Goal: Information Seeking & Learning: Understand process/instructions

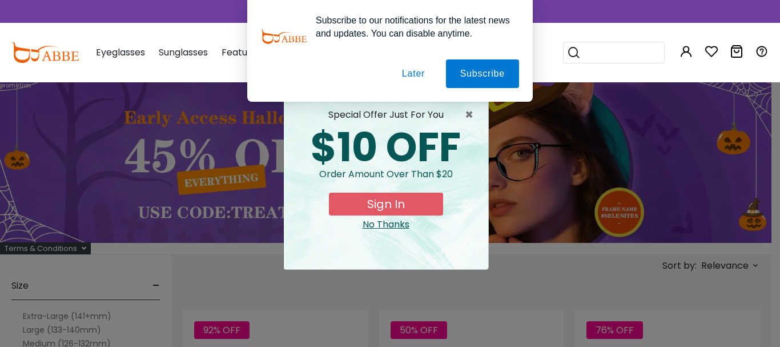
click at [420, 73] on button "Later" at bounding box center [413, 73] width 51 height 29
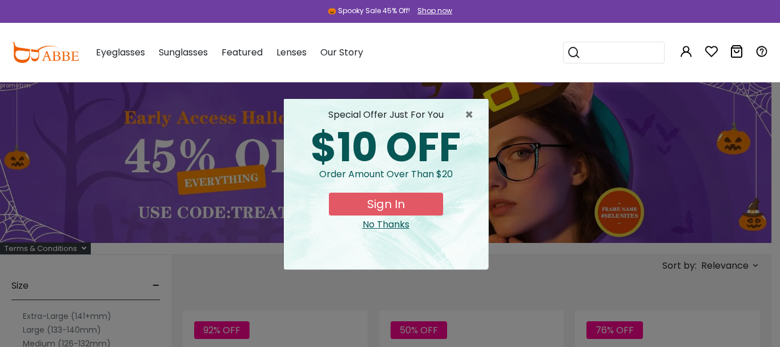
click at [381, 224] on div "No Thanks" at bounding box center [386, 225] width 186 height 14
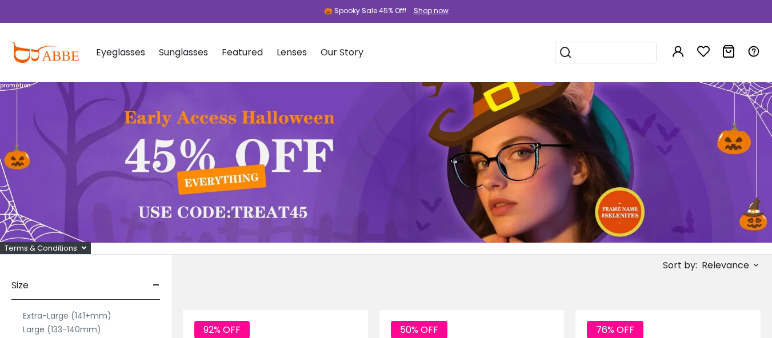
click at [55, 250] on div "Terms & Conditions" at bounding box center [45, 248] width 91 height 12
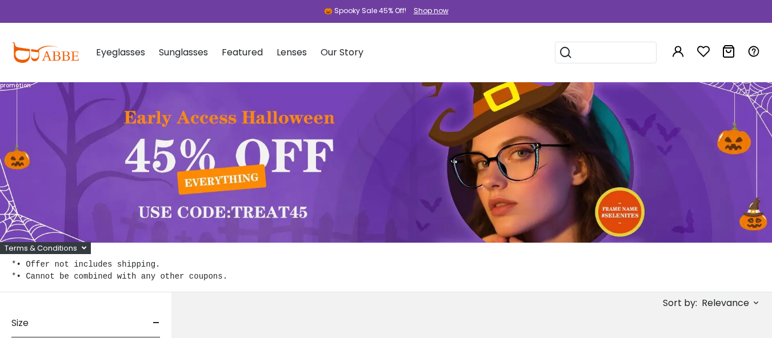
scroll to position [114, 0]
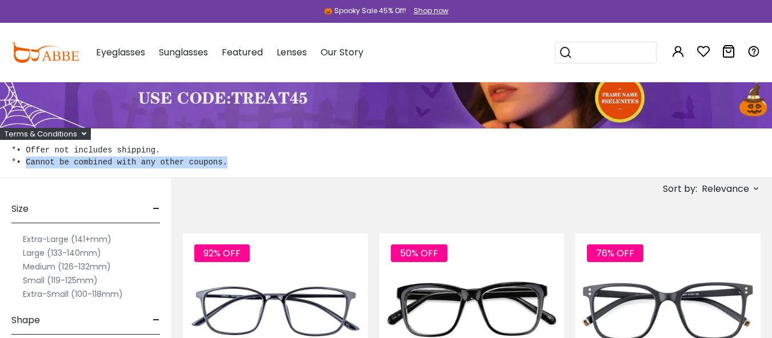
drag, startPoint x: 26, startPoint y: 161, endPoint x: 210, endPoint y: 162, distance: 183.9
click at [210, 162] on pre "*• Offer not includes shipping. *• Cannot be combined with any other coupons." at bounding box center [385, 157] width 749 height 24
copy pre "Cannot be combined with any other coupons."
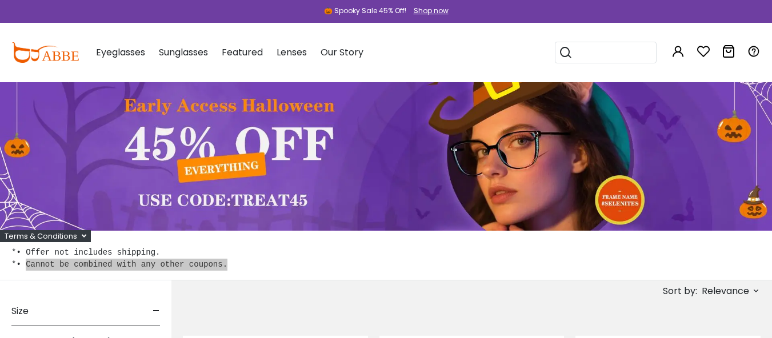
scroll to position [0, 0]
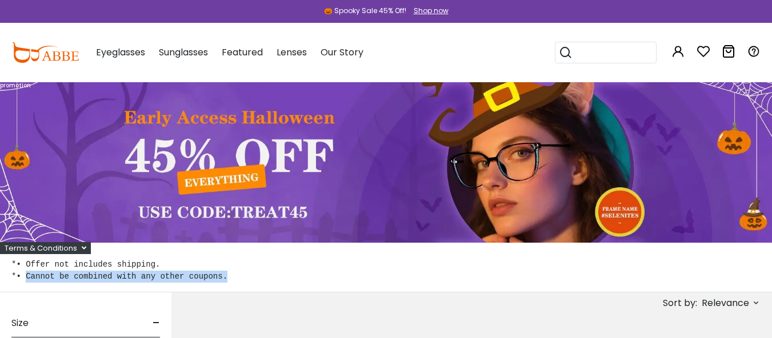
click at [34, 50] on img at bounding box center [44, 52] width 67 height 21
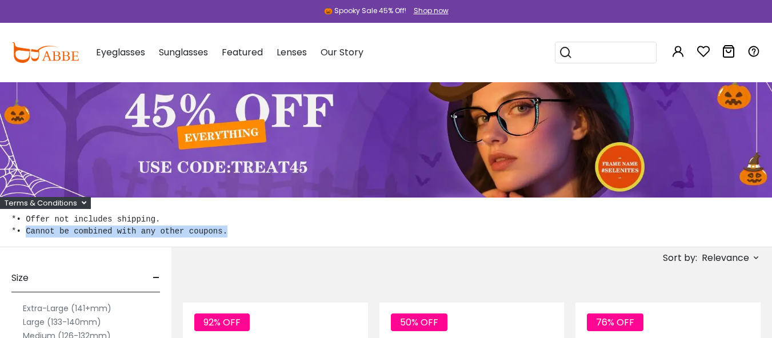
scroll to position [57, 0]
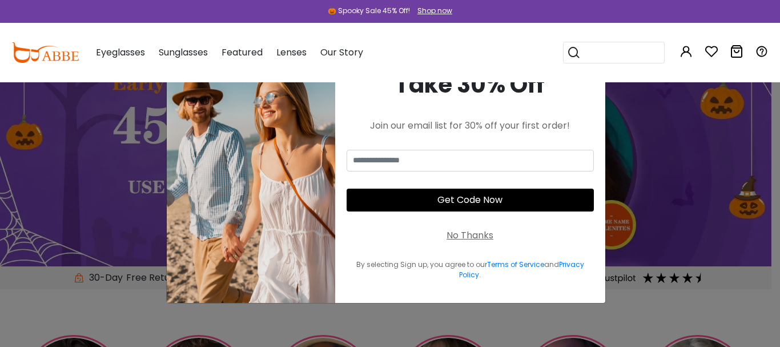
click at [481, 234] on div "No Thanks" at bounding box center [470, 235] width 47 height 14
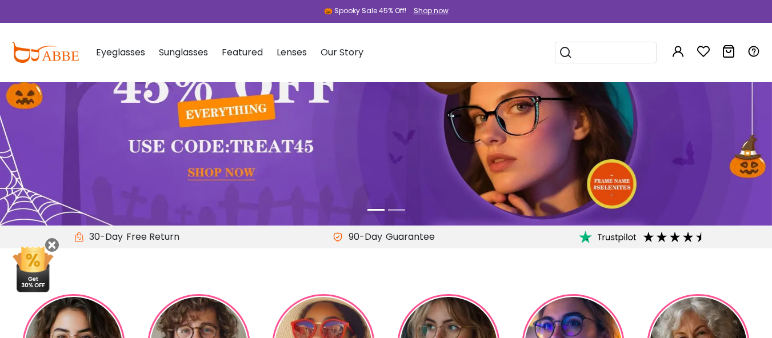
scroll to position [114, 0]
